Goal: Navigation & Orientation: Find specific page/section

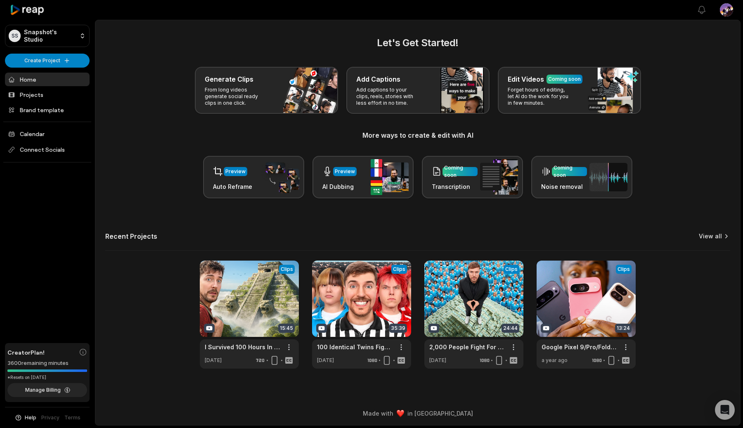
click at [716, 238] on link "View all" at bounding box center [710, 236] width 23 height 8
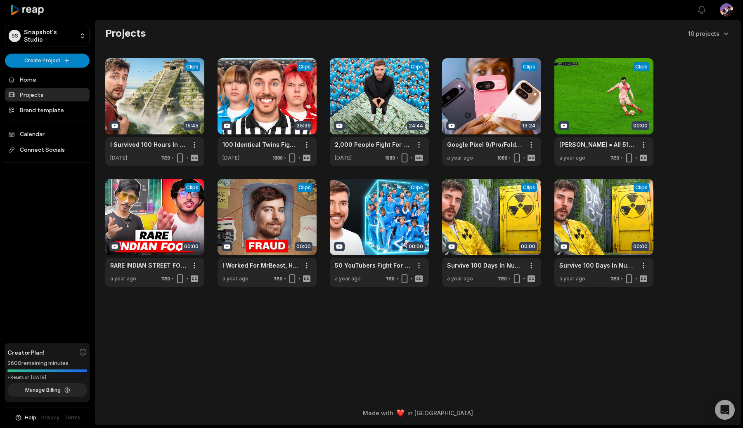
click at [725, 11] on html "SS Snapshot's Studio Create Project Home Projects Brand template Calendar Conne…" at bounding box center [371, 214] width 743 height 428
click at [699, 53] on div "Settings" at bounding box center [696, 51] width 85 height 14
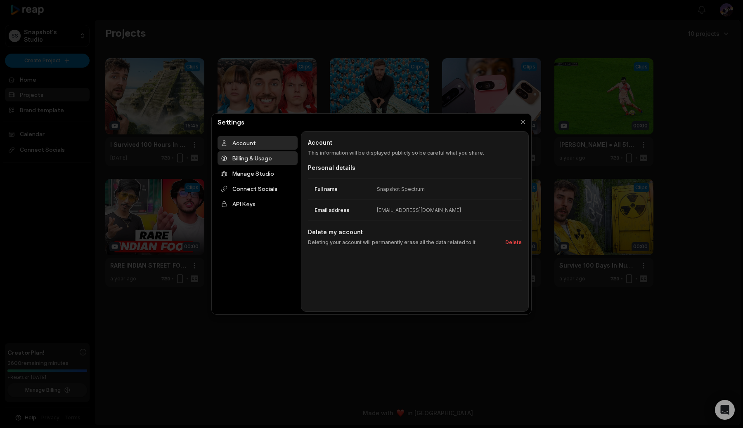
click at [252, 159] on div "Billing & Usage" at bounding box center [257, 158] width 80 height 14
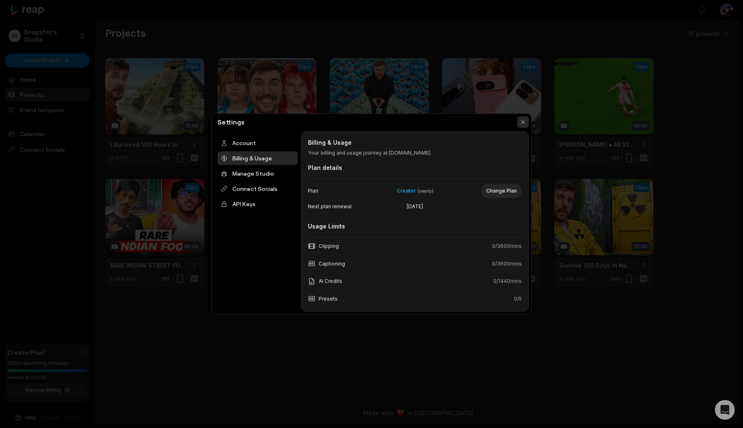
click at [520, 125] on button "button" at bounding box center [523, 122] width 12 height 12
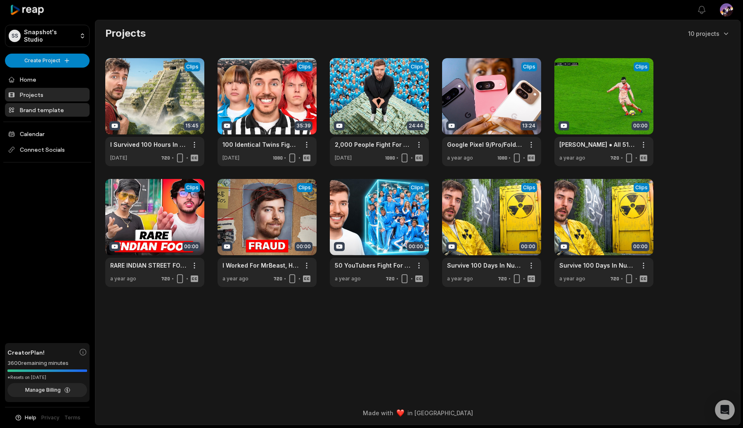
click at [56, 109] on link "Brand template" at bounding box center [47, 110] width 85 height 14
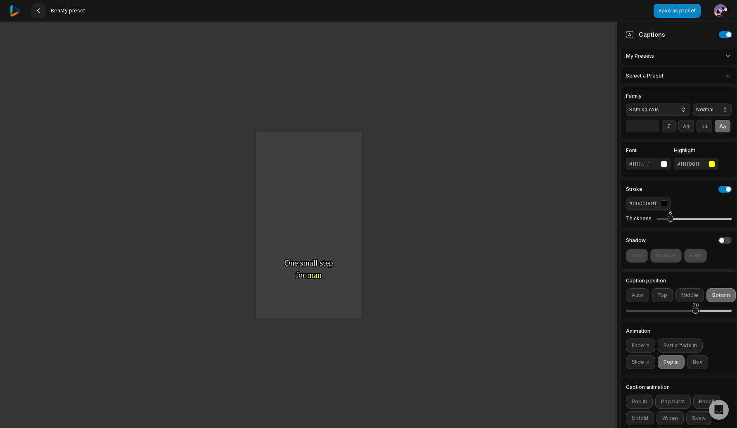
click at [38, 11] on icon at bounding box center [38, 10] width 7 height 7
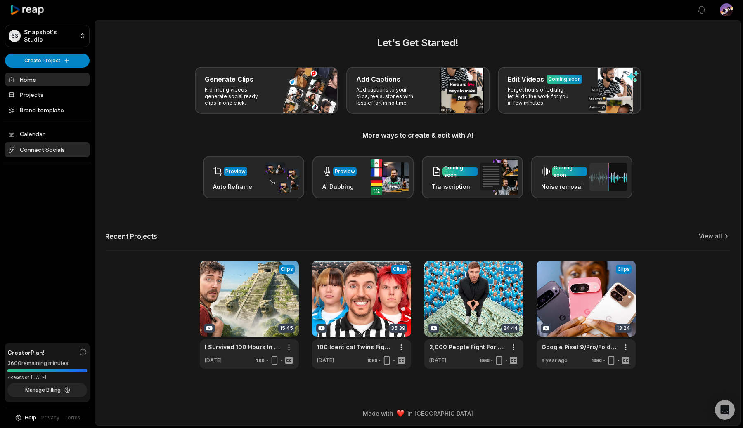
click at [61, 142] on span "Connect Socials" at bounding box center [47, 149] width 85 height 15
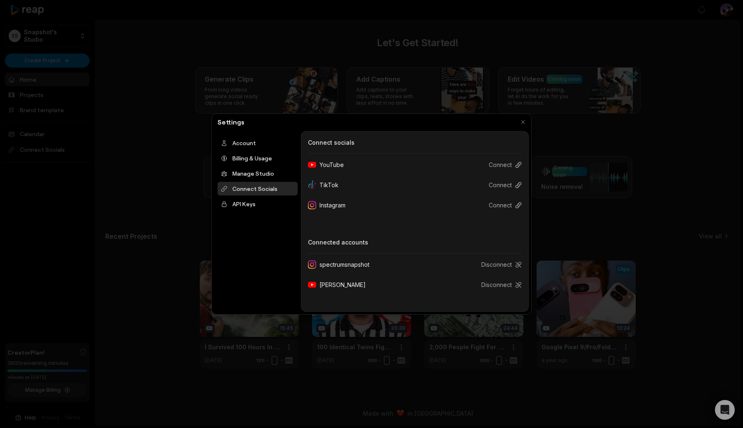
click at [120, 183] on div at bounding box center [371, 214] width 743 height 428
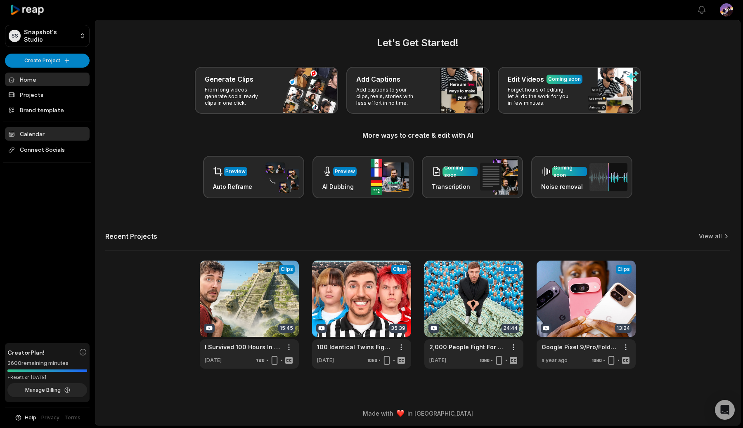
click at [35, 138] on link "Calendar" at bounding box center [47, 134] width 85 height 14
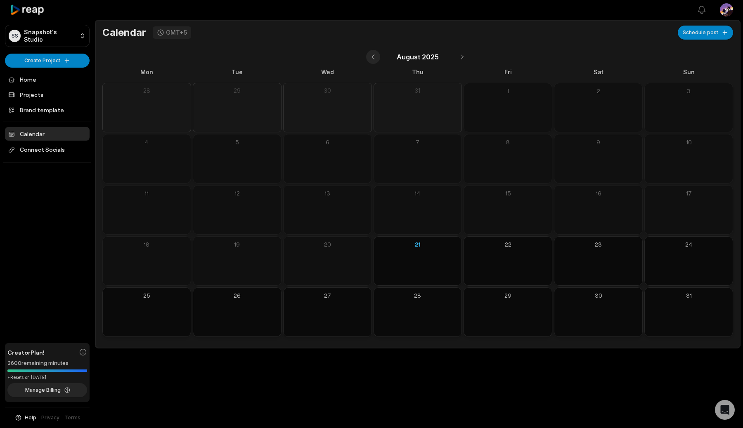
click at [368, 56] on button at bounding box center [373, 57] width 14 height 14
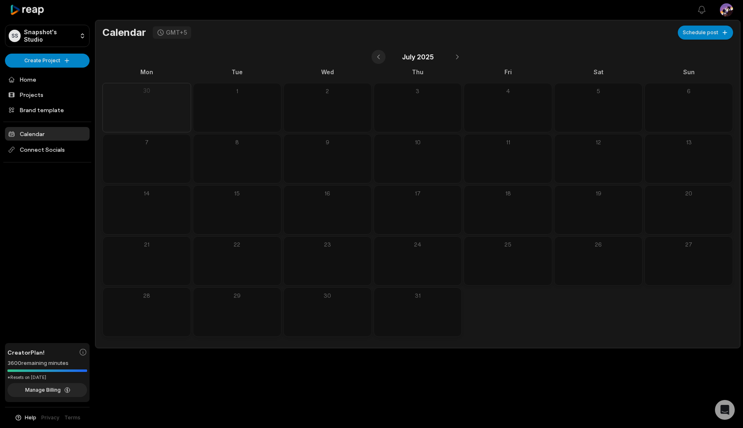
click at [380, 54] on button at bounding box center [378, 57] width 14 height 14
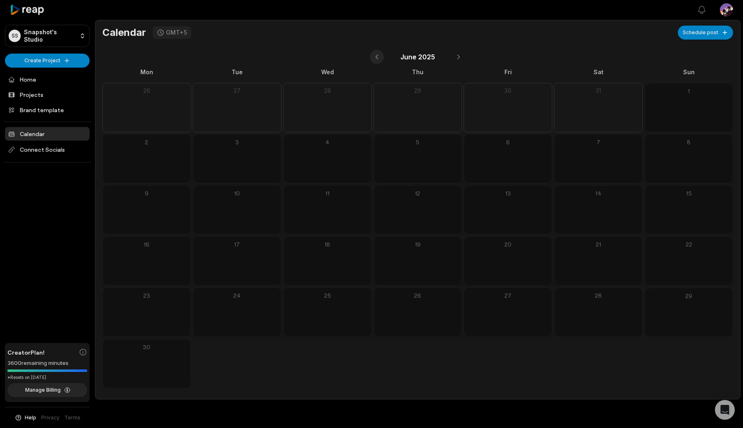
click at [380, 54] on button at bounding box center [377, 57] width 14 height 14
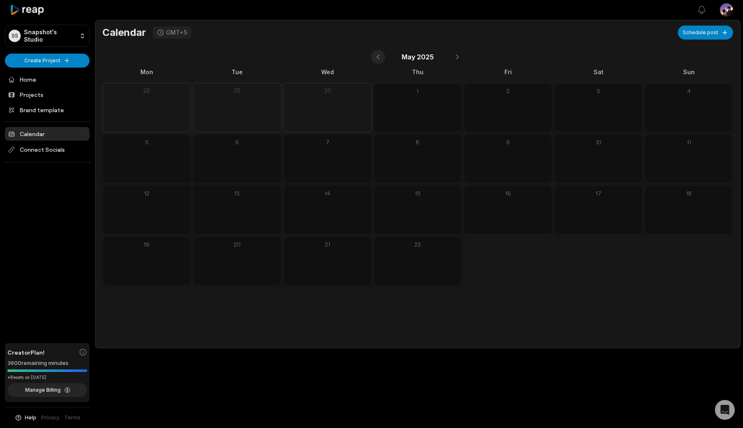
click at [380, 54] on button at bounding box center [378, 57] width 14 height 14
click at [380, 54] on button at bounding box center [377, 57] width 14 height 14
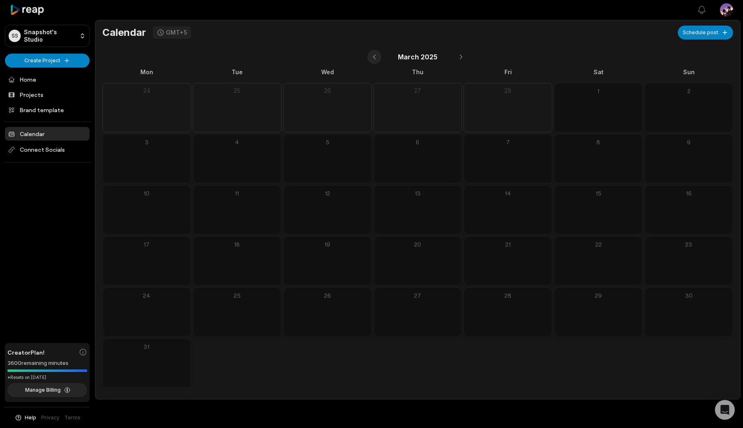
click at [380, 54] on button at bounding box center [374, 57] width 14 height 14
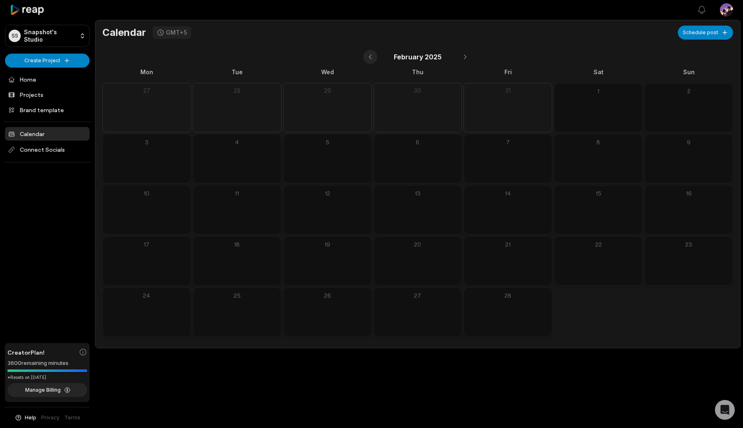
click at [380, 54] on div "February 2025" at bounding box center [417, 56] width 630 height 19
